Goal: Task Accomplishment & Management: Use online tool/utility

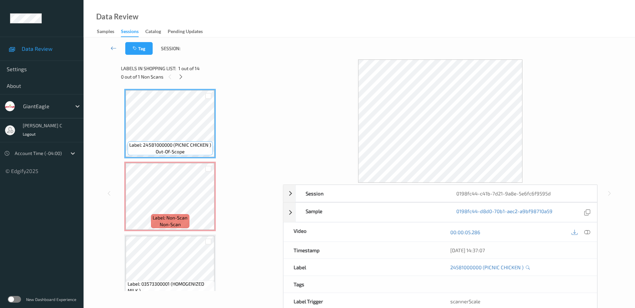
click at [185, 75] on div "0 out of 1 Non Scans" at bounding box center [199, 76] width 157 height 8
click at [182, 77] on icon at bounding box center [181, 77] width 6 height 6
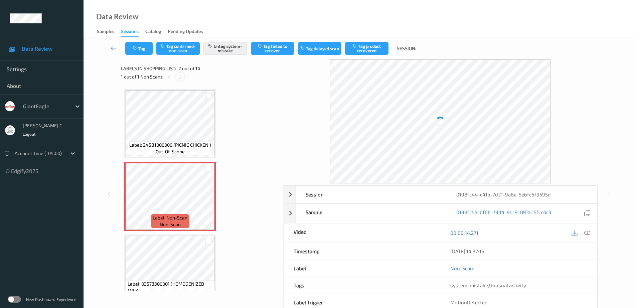
scroll to position [3, 0]
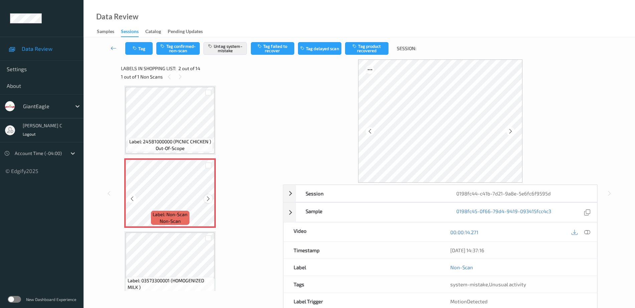
click at [211, 198] on icon at bounding box center [208, 199] width 6 height 6
click at [166, 139] on span "Label: 24581000000 (PICNIC CHICKEN )" at bounding box center [170, 141] width 82 height 7
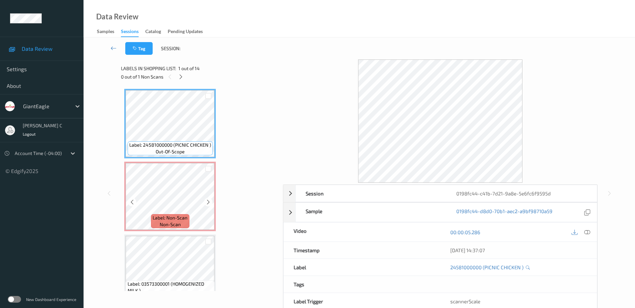
scroll to position [42, 0]
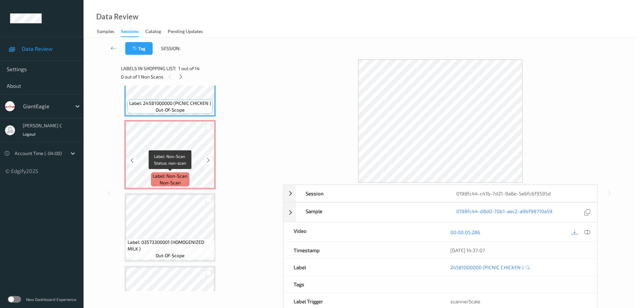
click at [175, 174] on span "Label: Non-Scan" at bounding box center [170, 176] width 35 height 7
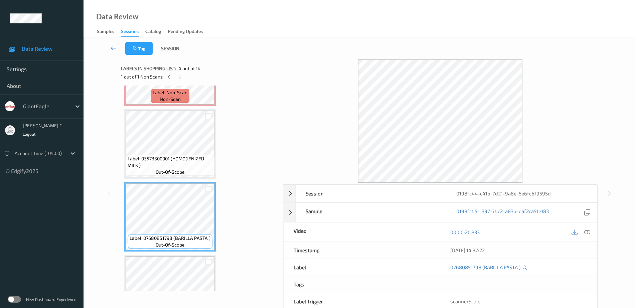
scroll to position [0, 0]
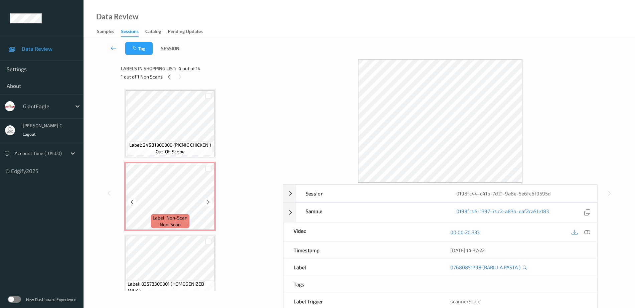
click at [183, 143] on span "Label: 24581000000 (PICNIC CHICKEN )" at bounding box center [170, 145] width 82 height 7
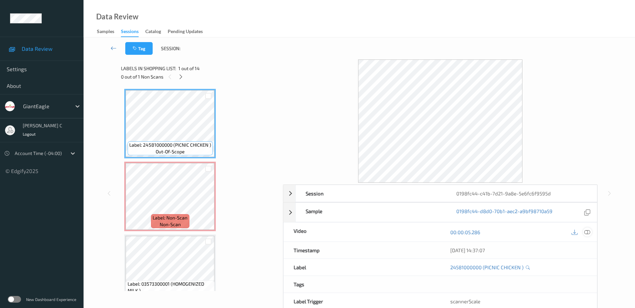
click at [587, 233] on icon at bounding box center [587, 232] width 6 height 6
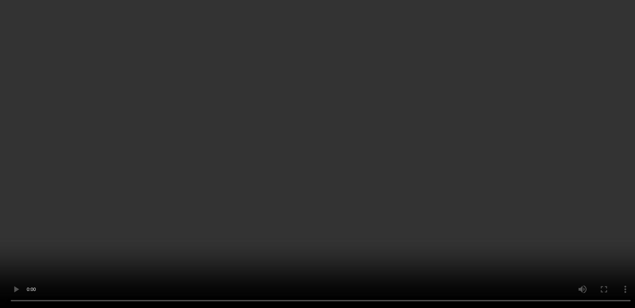
scroll to position [42, 0]
